Goal: Submit feedback/report problem

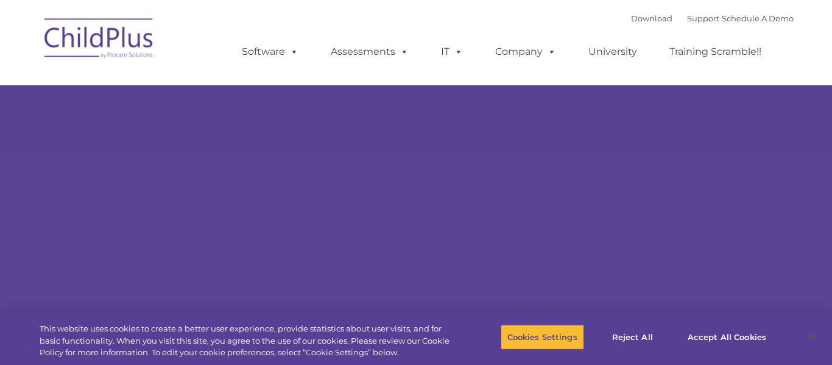
select select "MEDIUM"
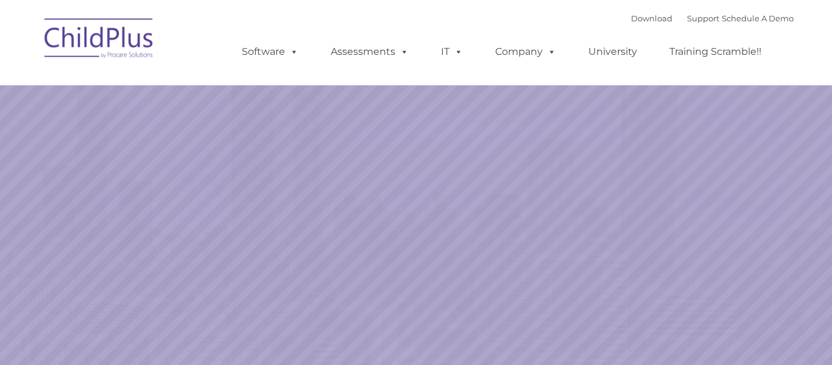
select select "MEDIUM"
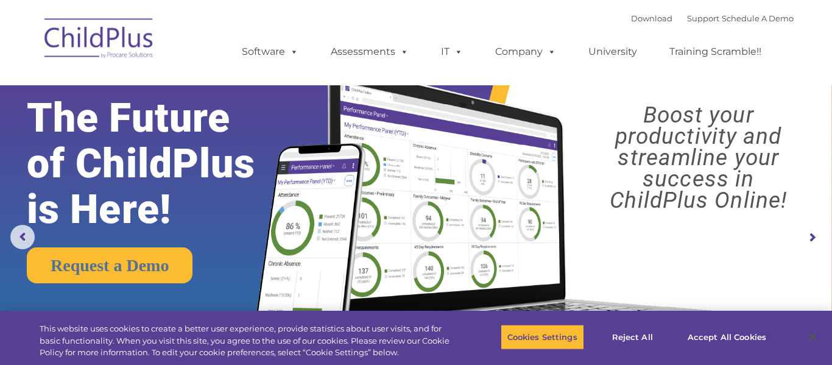
click at [118, 38] on img at bounding box center [99, 40] width 122 height 61
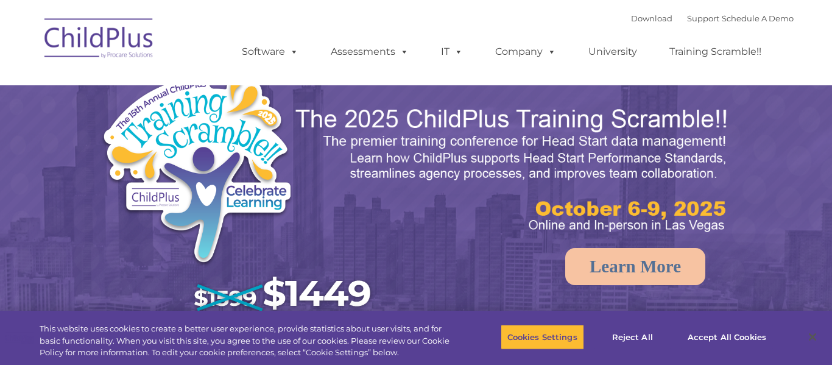
select select "MEDIUM"
